Goal: Check status: Check status

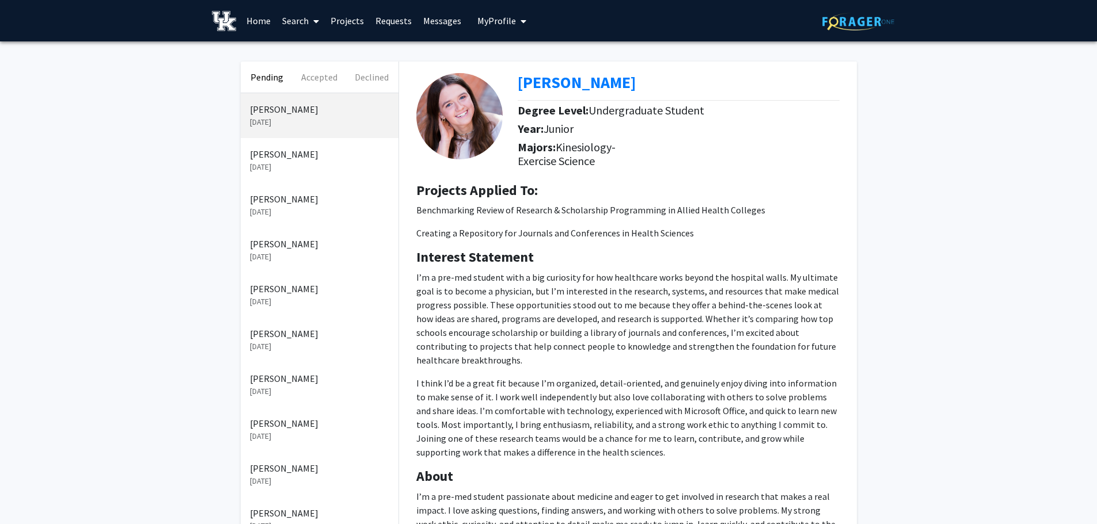
click at [290, 165] on p "[DATE]" at bounding box center [319, 167] width 139 height 12
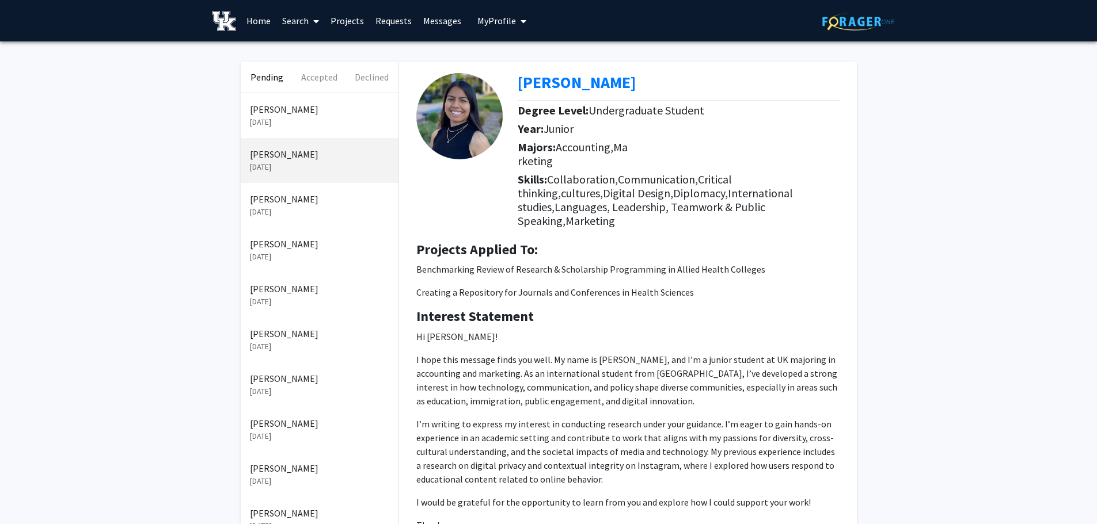
click at [295, 199] on p "[PERSON_NAME]" at bounding box center [319, 199] width 139 height 14
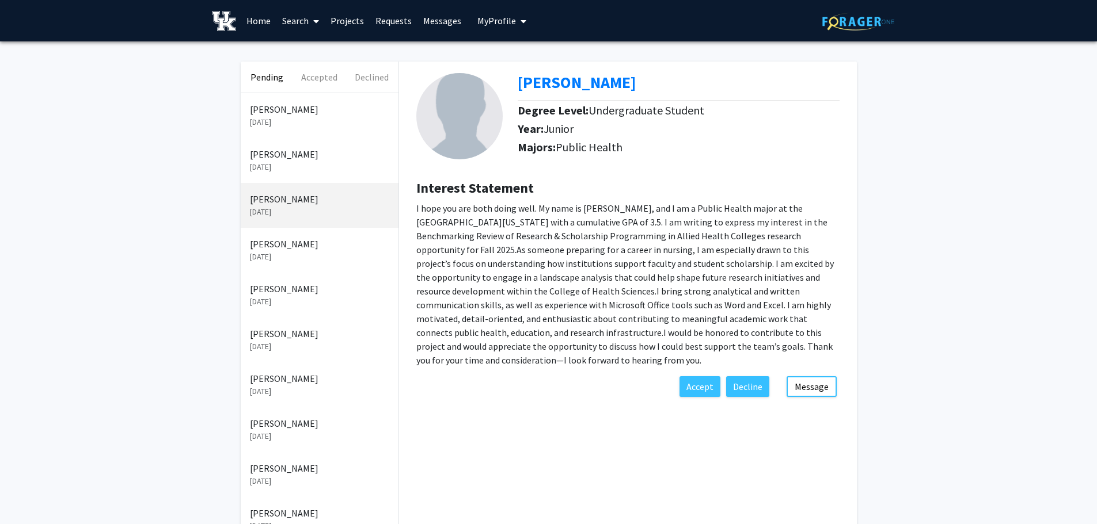
click at [323, 241] on p "[PERSON_NAME]" at bounding box center [319, 244] width 139 height 14
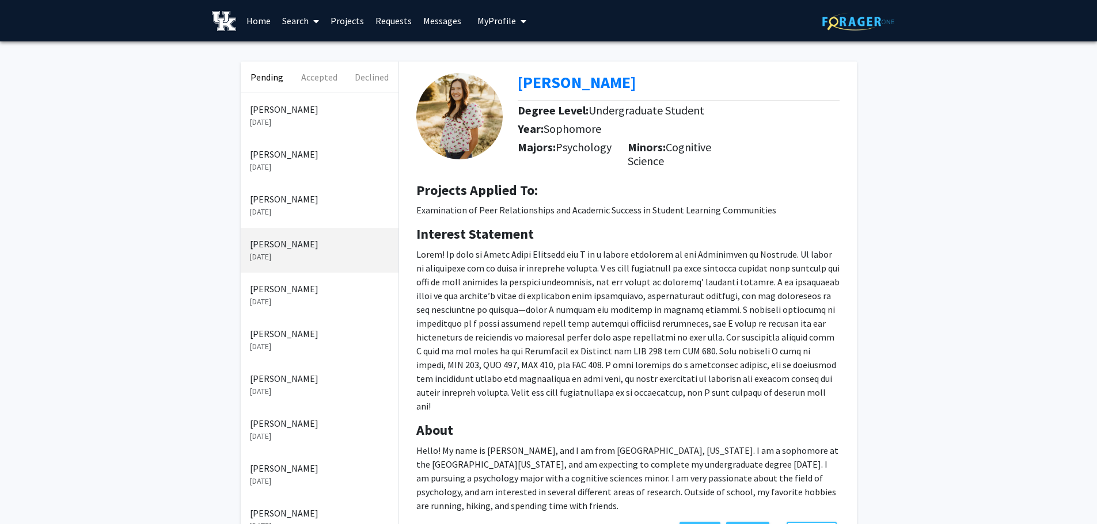
click at [290, 80] on button "Pending" at bounding box center [267, 77] width 52 height 31
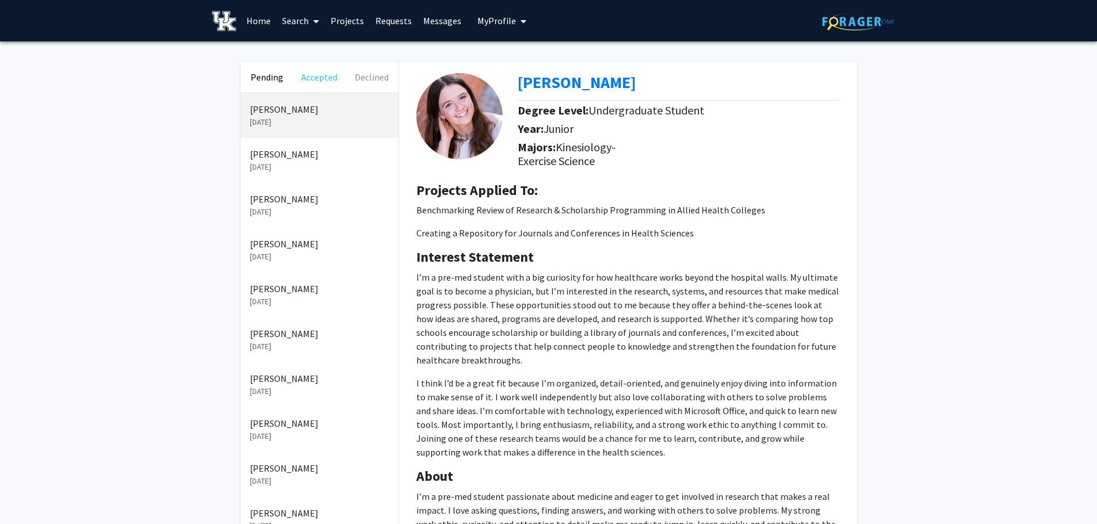
click at [322, 78] on button "Accepted" at bounding box center [319, 77] width 52 height 31
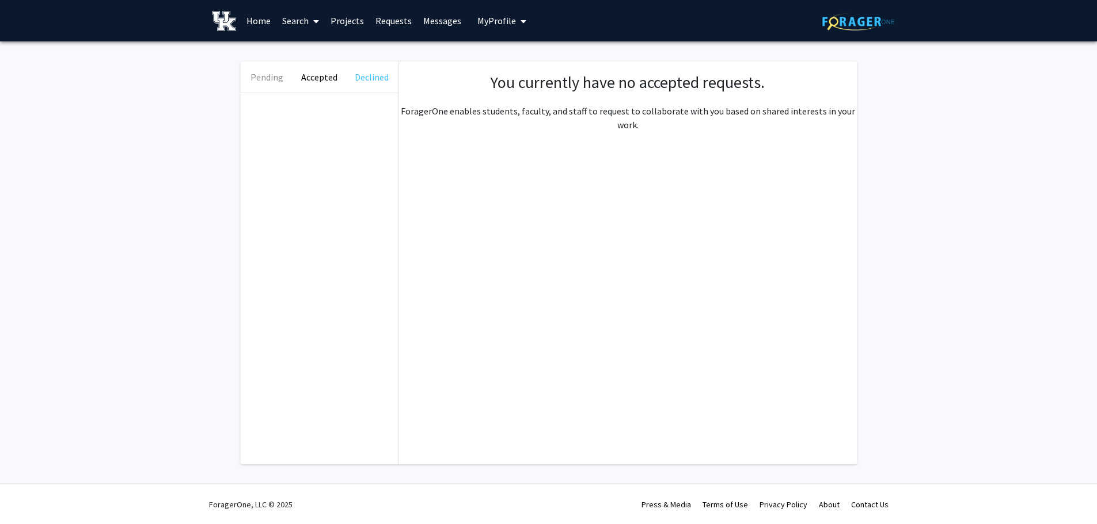
click at [358, 79] on button "Declined" at bounding box center [371, 77] width 52 height 31
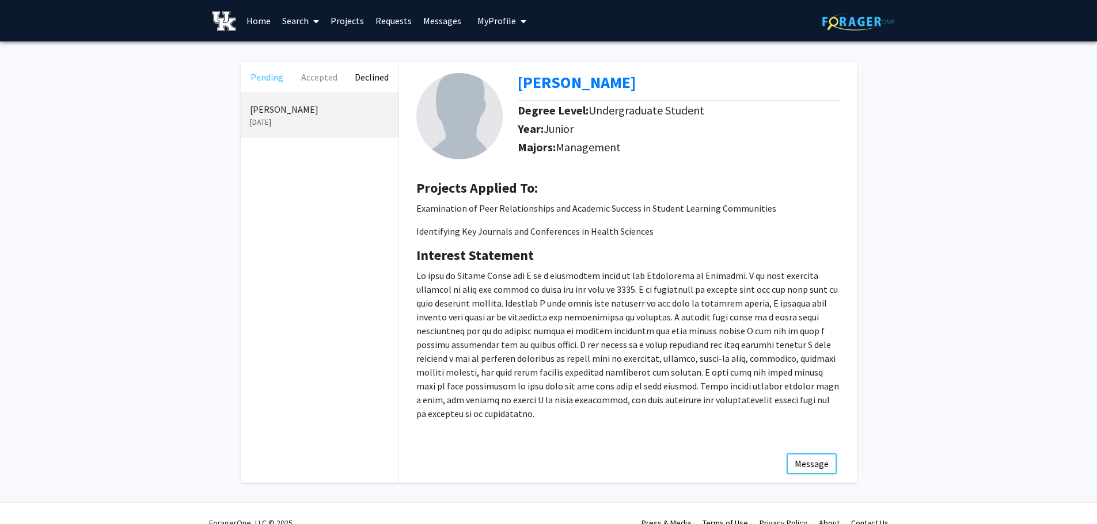
click at [258, 74] on button "Pending" at bounding box center [267, 77] width 52 height 31
